Goal: Task Accomplishment & Management: Manage account settings

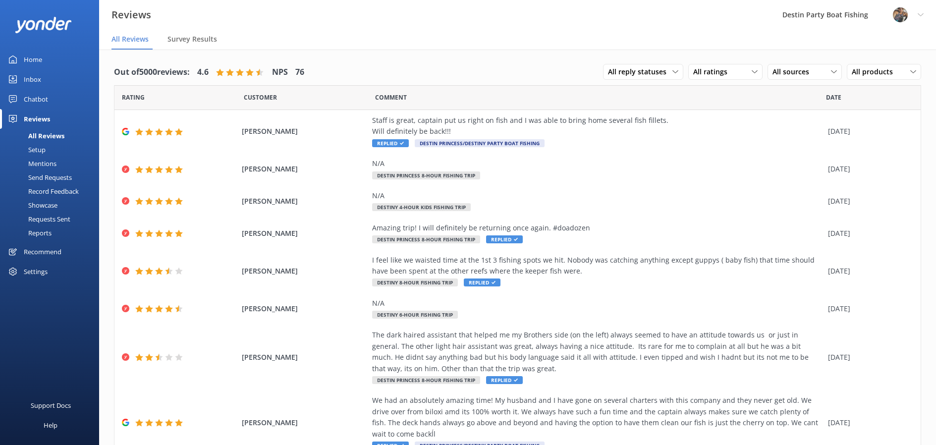
click at [38, 76] on div "Inbox" at bounding box center [32, 79] width 17 height 20
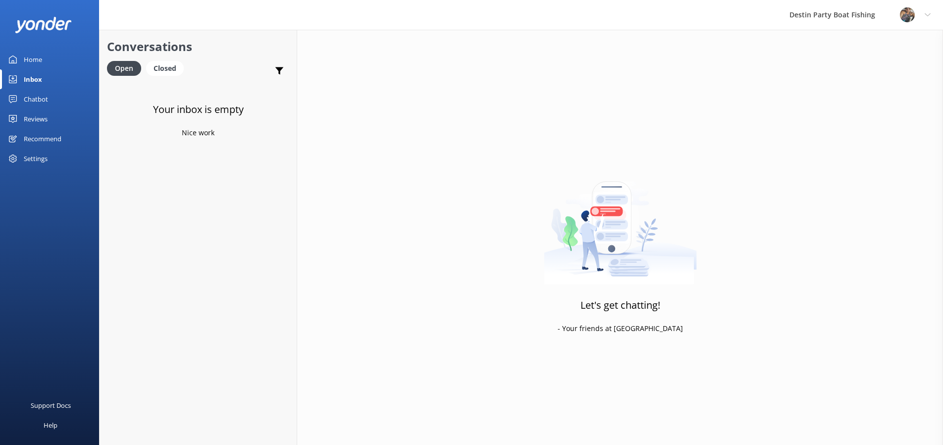
click at [26, 120] on div "Reviews" at bounding box center [36, 119] width 24 height 20
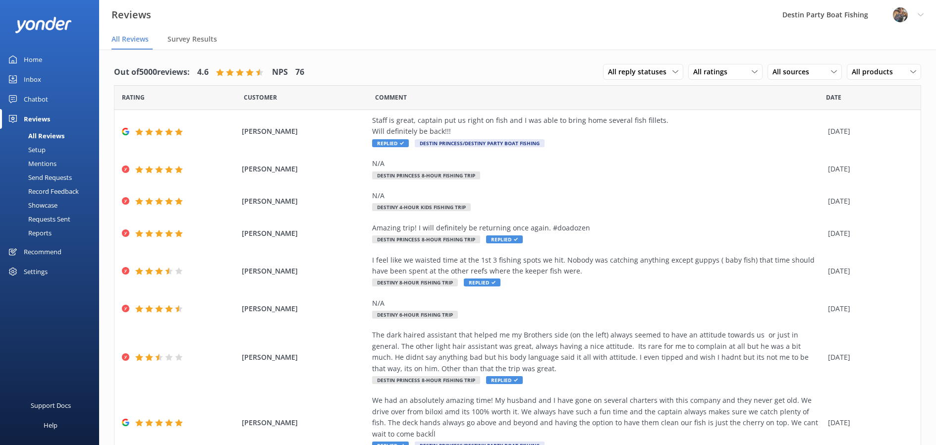
click at [31, 80] on div "Inbox" at bounding box center [32, 79] width 17 height 20
